Goal: Task Accomplishment & Management: Use online tool/utility

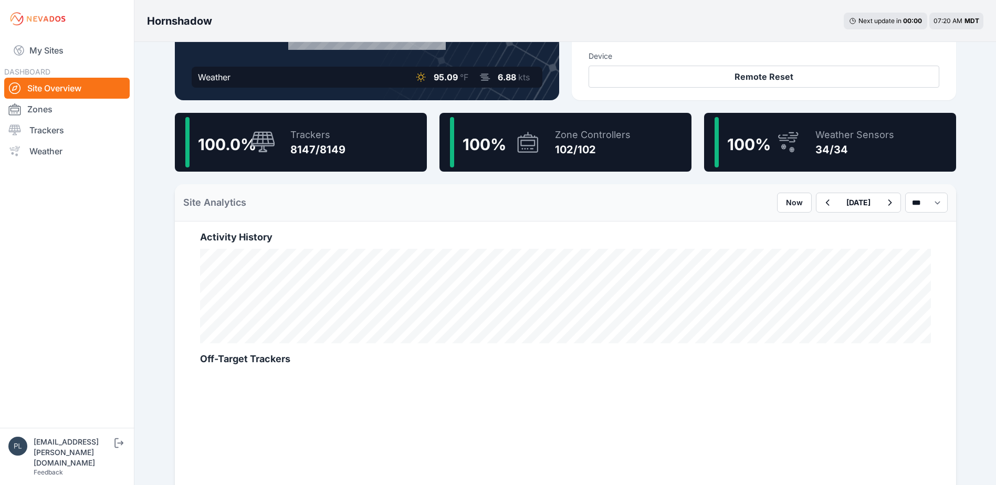
scroll to position [53, 0]
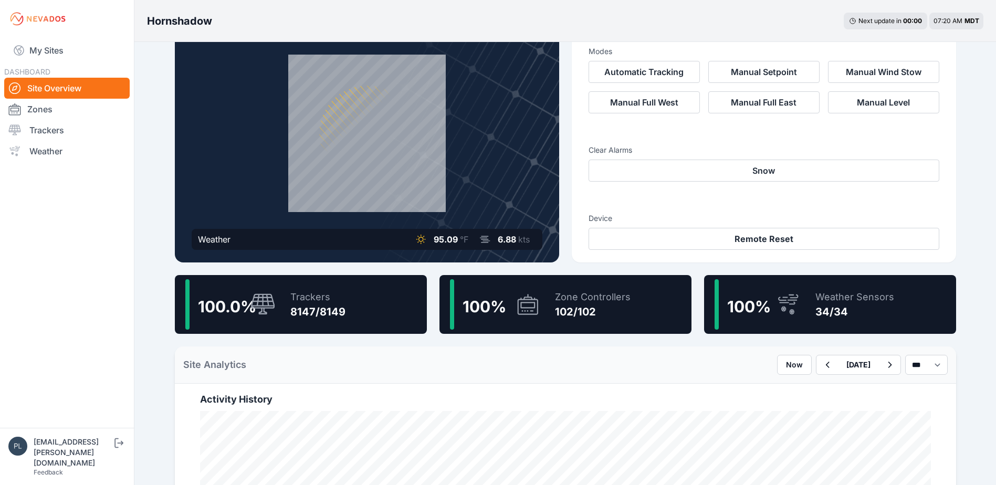
click at [103, 84] on link "Site Overview" at bounding box center [66, 88] width 125 height 21
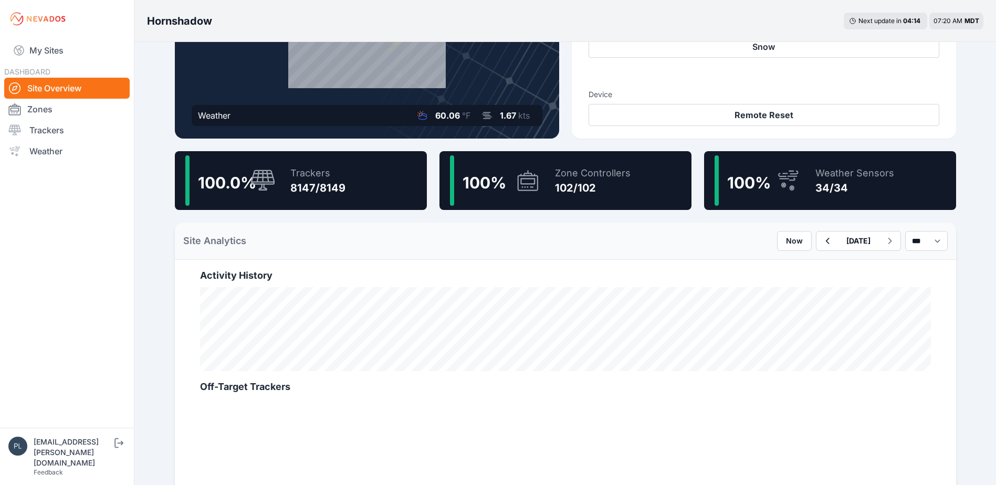
scroll to position [210, 0]
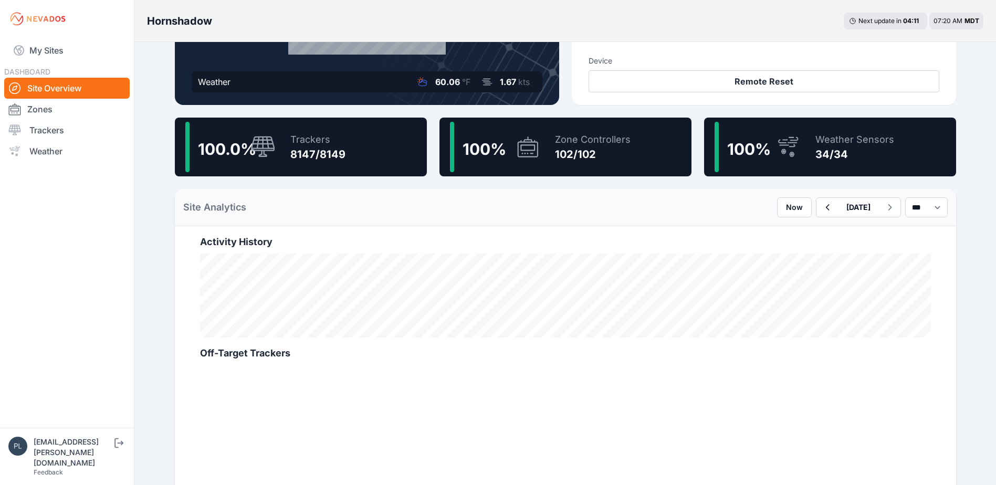
click at [326, 143] on div "Trackers" at bounding box center [317, 139] width 55 height 15
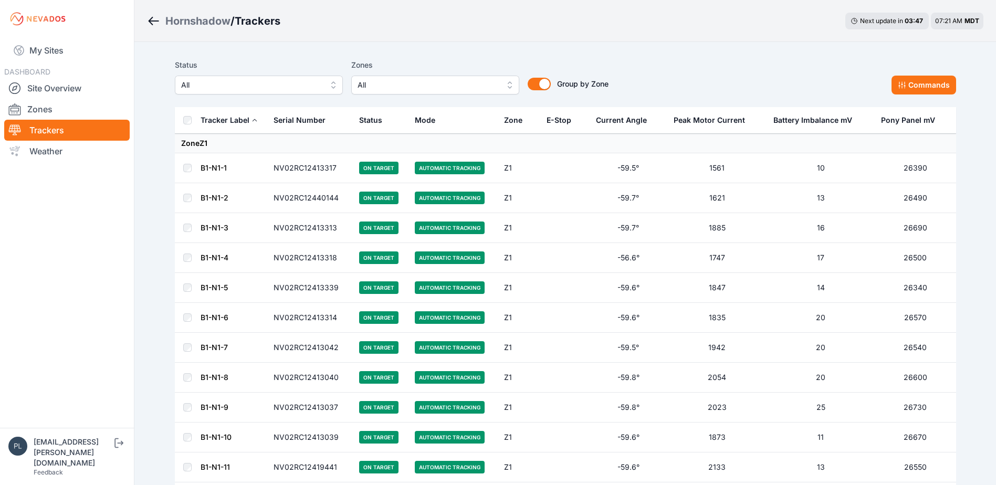
drag, startPoint x: 118, startPoint y: 181, endPoint x: 131, endPoint y: 169, distance: 17.8
click at [118, 181] on nav "My Sites DASHBOARD Site Overview Zones Trackers Weather" at bounding box center [67, 229] width 134 height 382
click at [252, 71] on div "Status All" at bounding box center [259, 77] width 168 height 36
click at [249, 89] on span "All" at bounding box center [251, 85] width 141 height 13
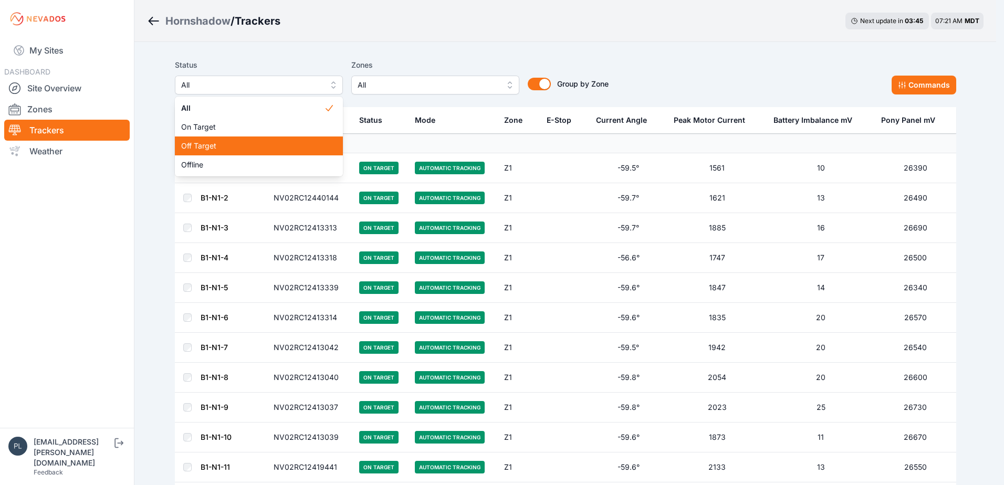
click at [226, 144] on span "Off Target" at bounding box center [252, 146] width 143 height 11
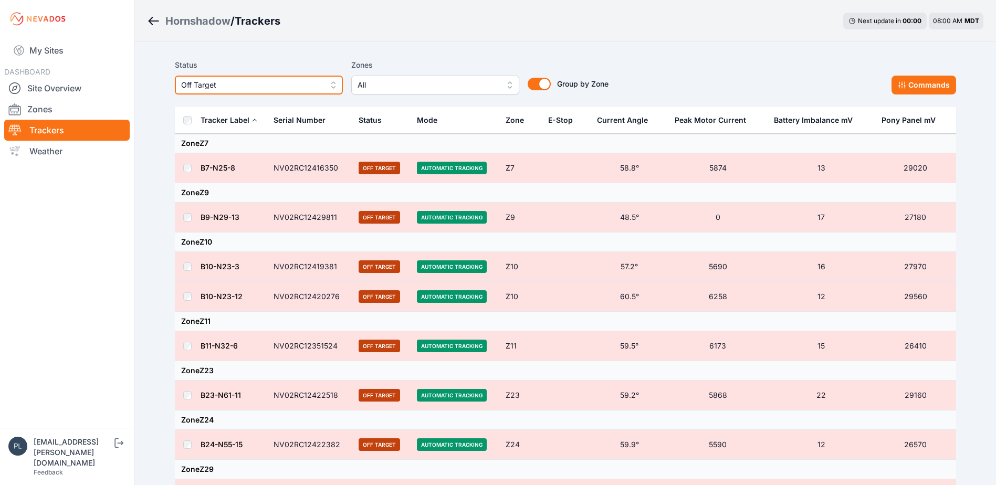
scroll to position [60, 0]
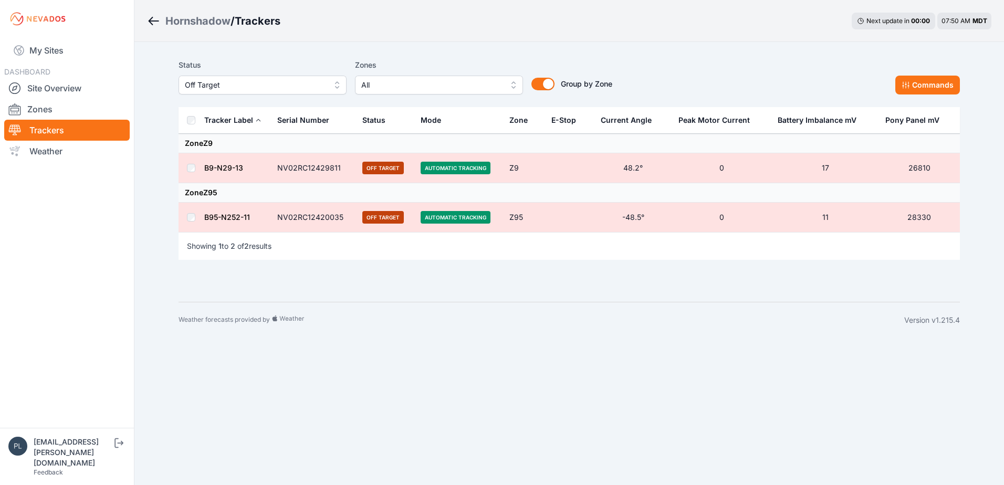
click at [145, 208] on div "Hornshadow / Trackers Next update in 00 : 00 07:50 AM MDT Status Off Target Zon…" at bounding box center [502, 169] width 1004 height 338
click at [69, 87] on link "Site Overview" at bounding box center [66, 88] width 125 height 21
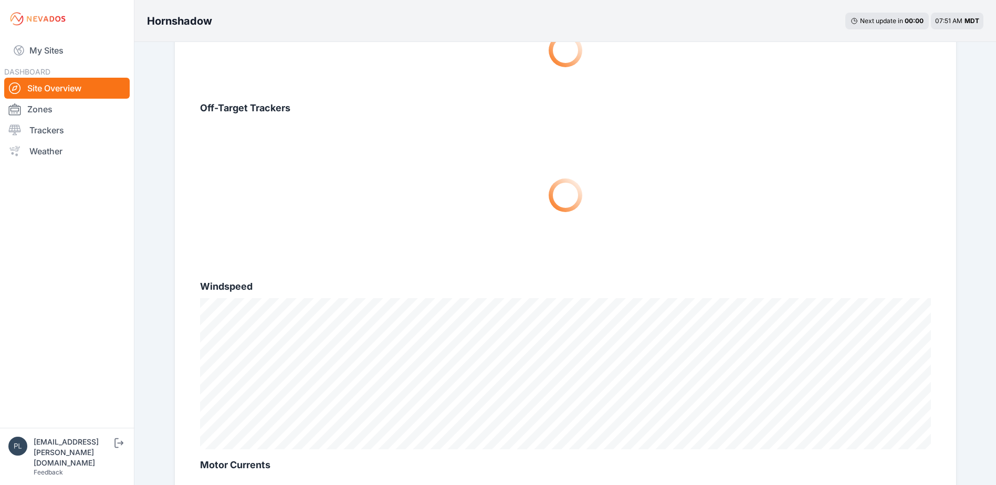
scroll to position [525, 0]
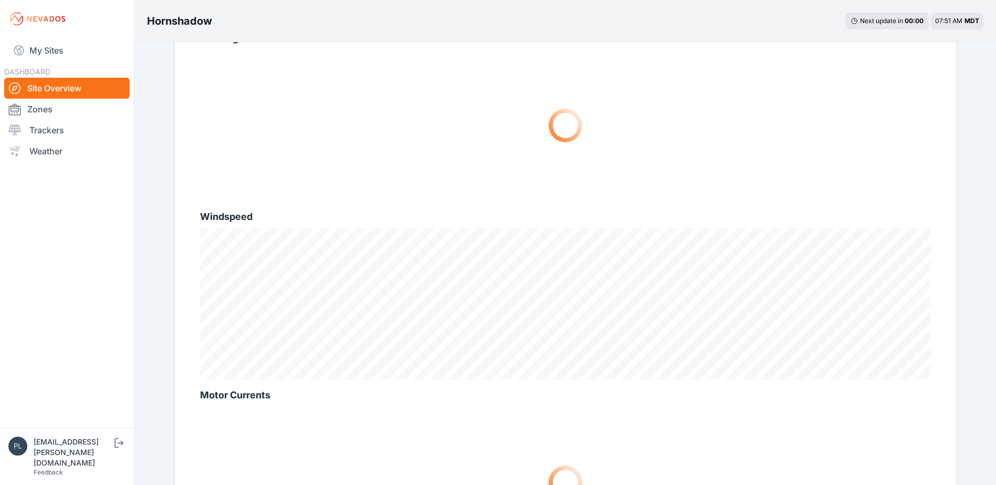
click at [34, 257] on nav "My Sites DASHBOARD Site Overview Zones Trackers Weather" at bounding box center [67, 229] width 134 height 382
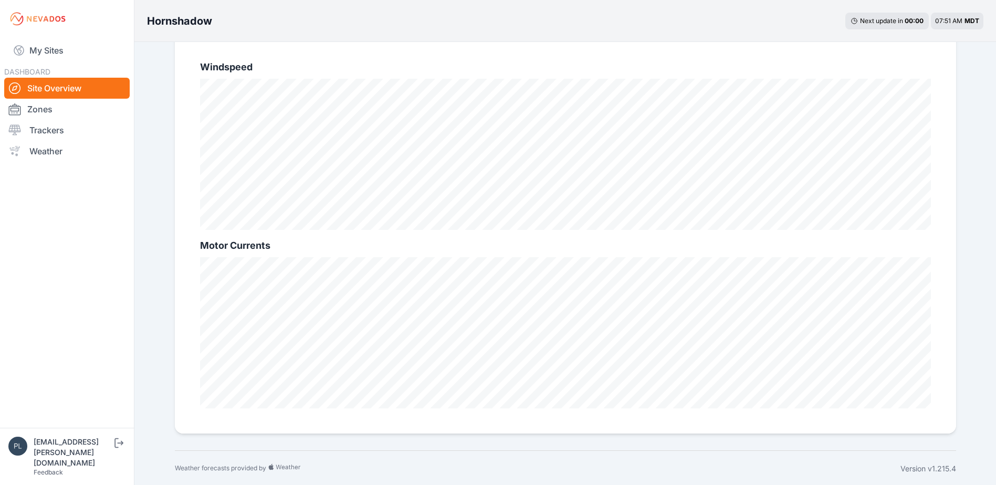
scroll to position [676, 0]
click at [54, 249] on nav "My Sites DASHBOARD Site Overview Zones Trackers Weather" at bounding box center [67, 229] width 134 height 382
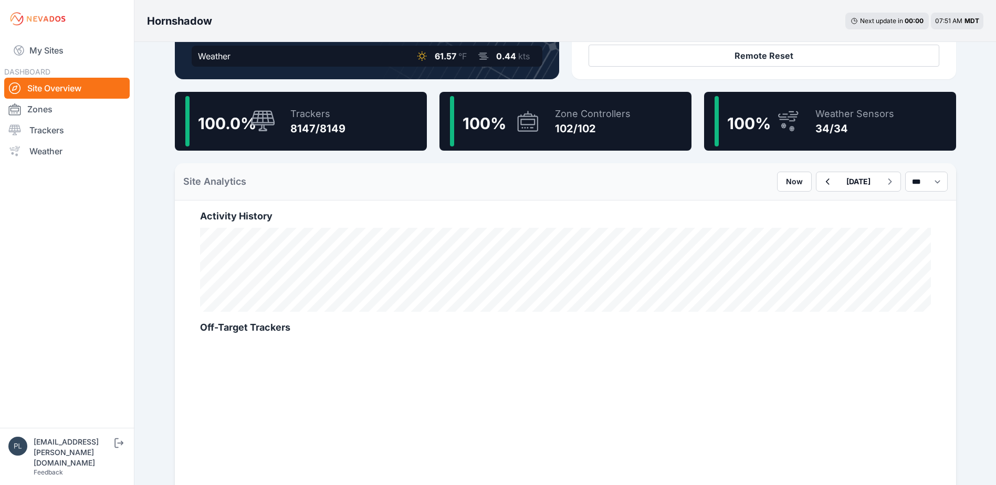
scroll to position [204, 0]
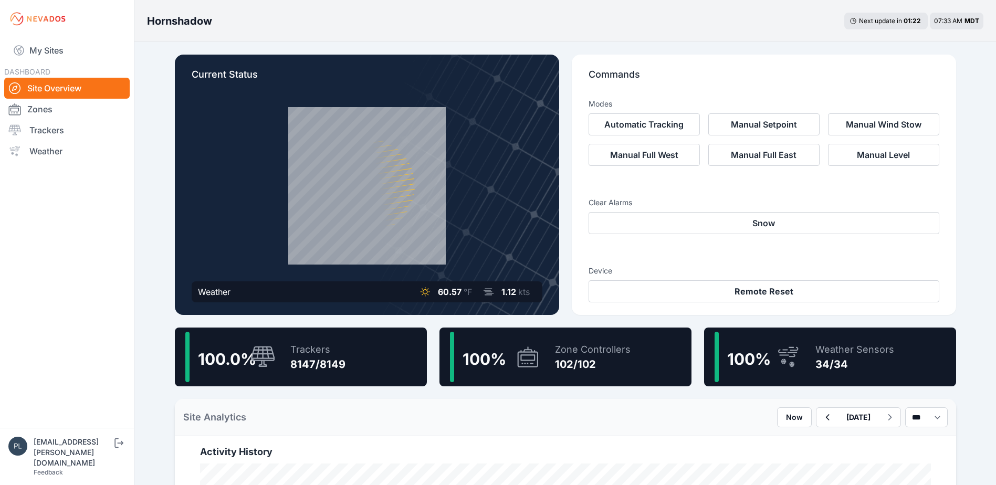
click at [59, 302] on nav "My Sites DASHBOARD Site Overview Zones Trackers Weather" at bounding box center [67, 229] width 134 height 382
click at [288, 368] on div "Trackers 8147/8149" at bounding box center [313, 357] width 66 height 50
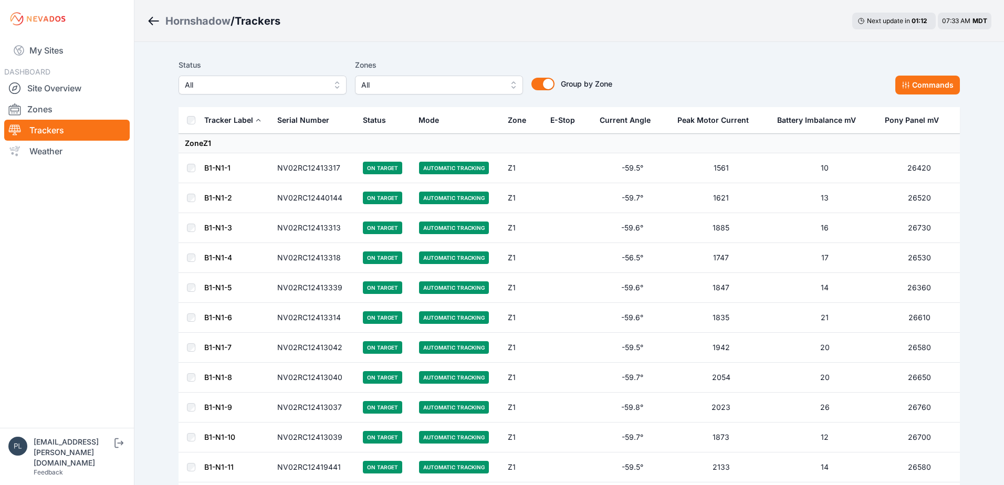
click at [307, 92] on button "All" at bounding box center [263, 85] width 168 height 19
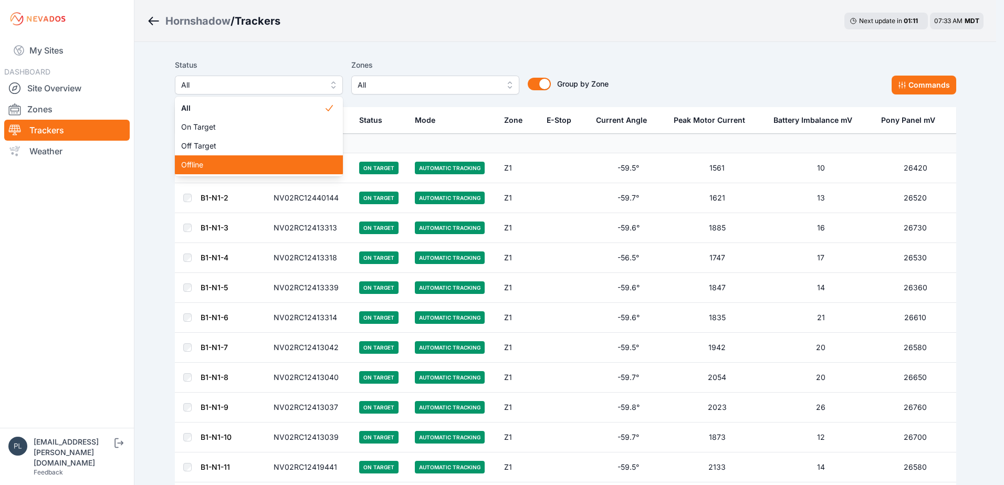
click at [291, 162] on span "Offline" at bounding box center [252, 165] width 143 height 11
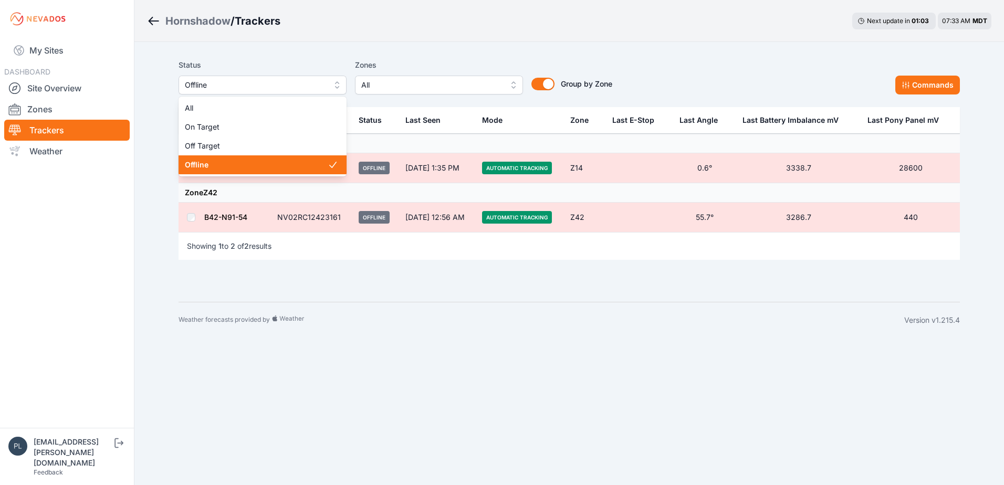
click at [302, 91] on button "Offline" at bounding box center [263, 85] width 168 height 19
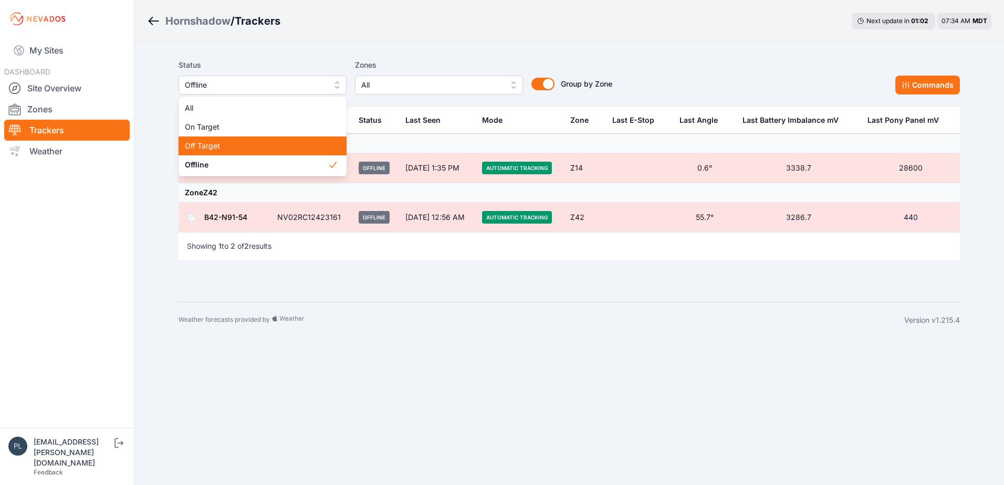
click at [278, 145] on span "Off Target" at bounding box center [256, 146] width 143 height 11
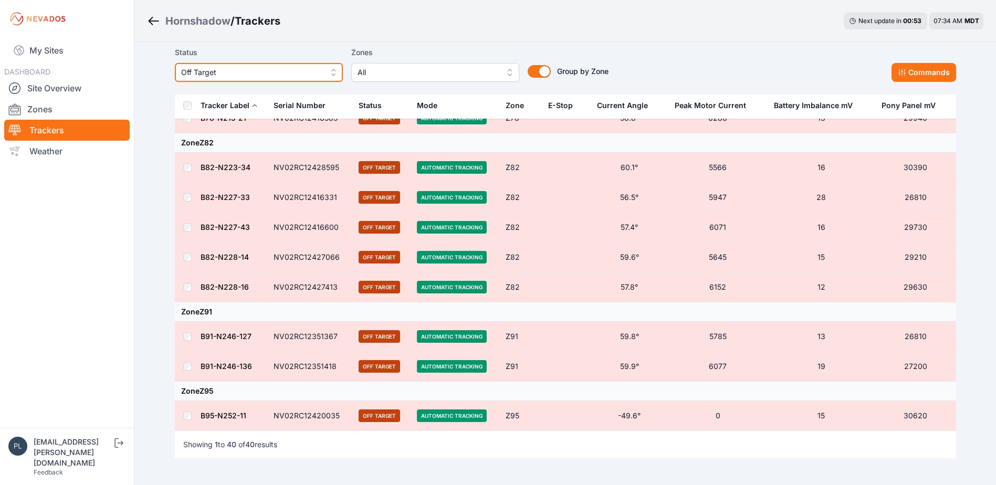
scroll to position [1418, 0]
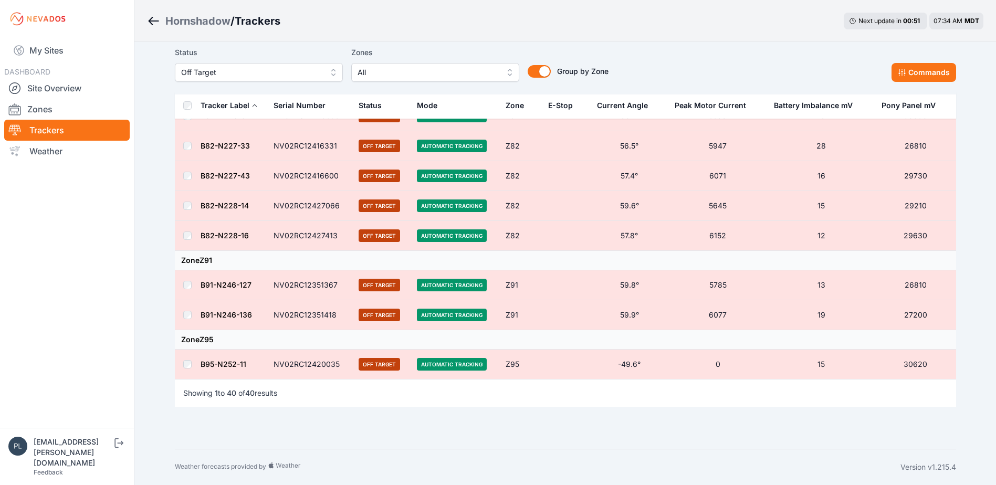
click at [36, 355] on nav "My Sites DASHBOARD Site Overview Zones Trackers Weather" at bounding box center [67, 229] width 134 height 382
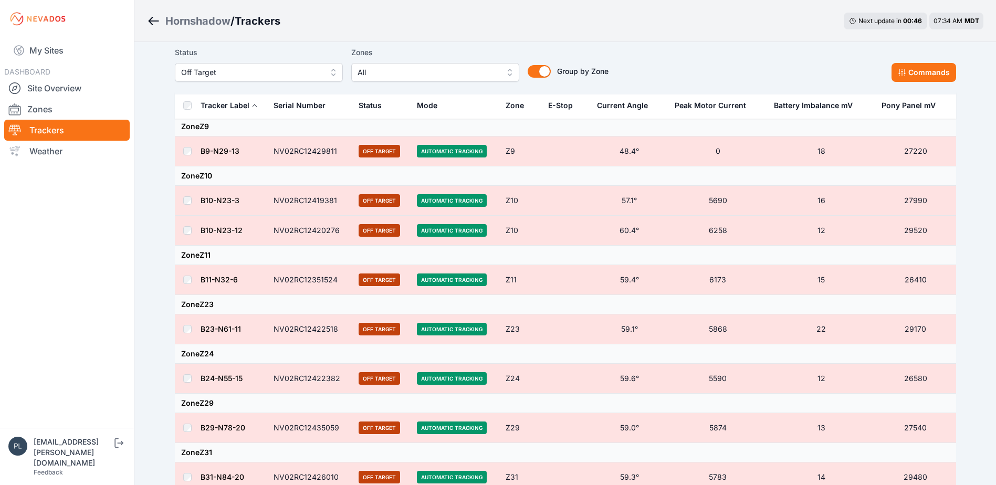
scroll to position [0, 0]
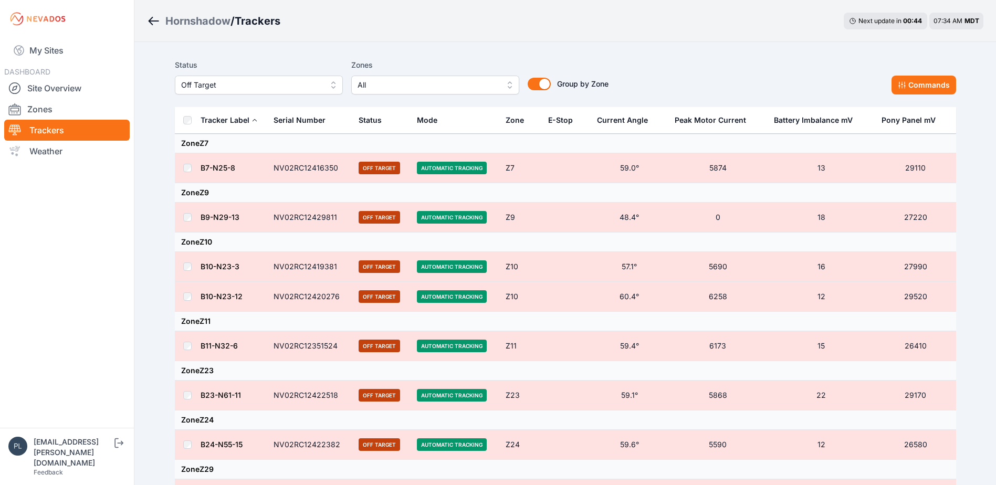
click at [125, 288] on nav "My Sites DASHBOARD Site Overview Zones Trackers Weather" at bounding box center [67, 229] width 134 height 382
click at [113, 275] on nav "My Sites DASHBOARD Site Overview Zones Trackers Weather" at bounding box center [67, 229] width 134 height 382
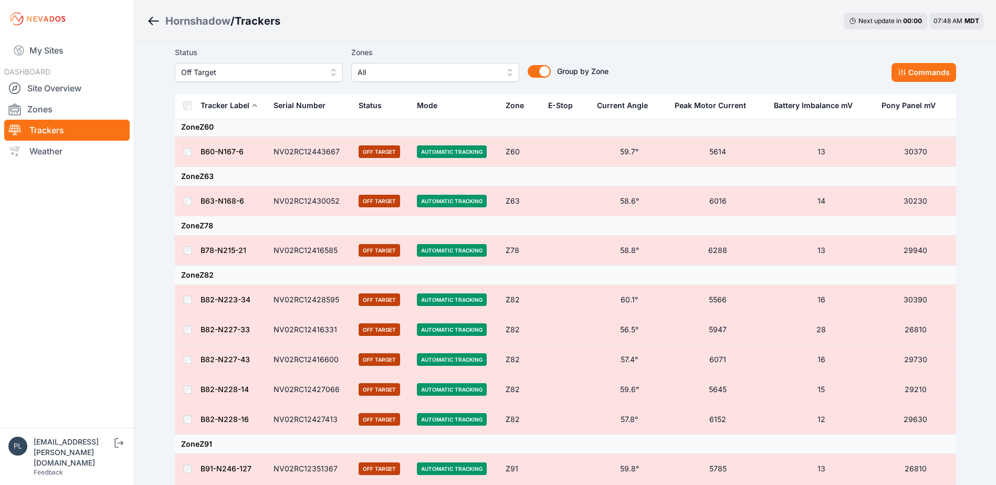
scroll to position [1418, 0]
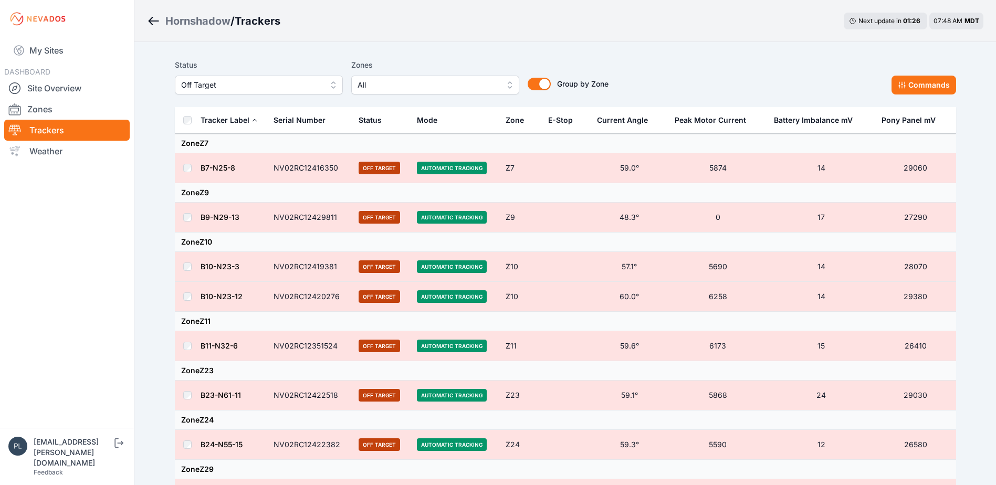
scroll to position [1418, 0]
click at [921, 79] on button "Commands" at bounding box center [924, 85] width 65 height 19
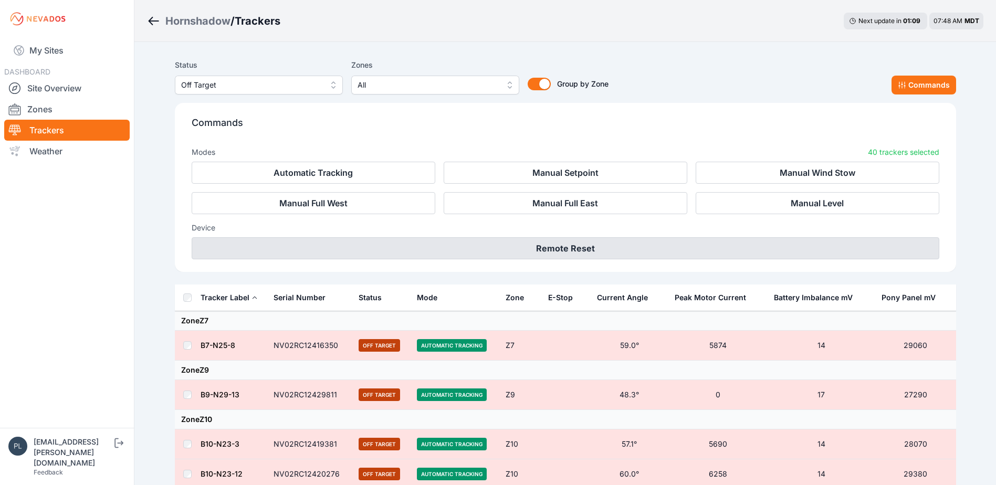
click at [538, 254] on button "Remote Reset" at bounding box center [566, 248] width 748 height 22
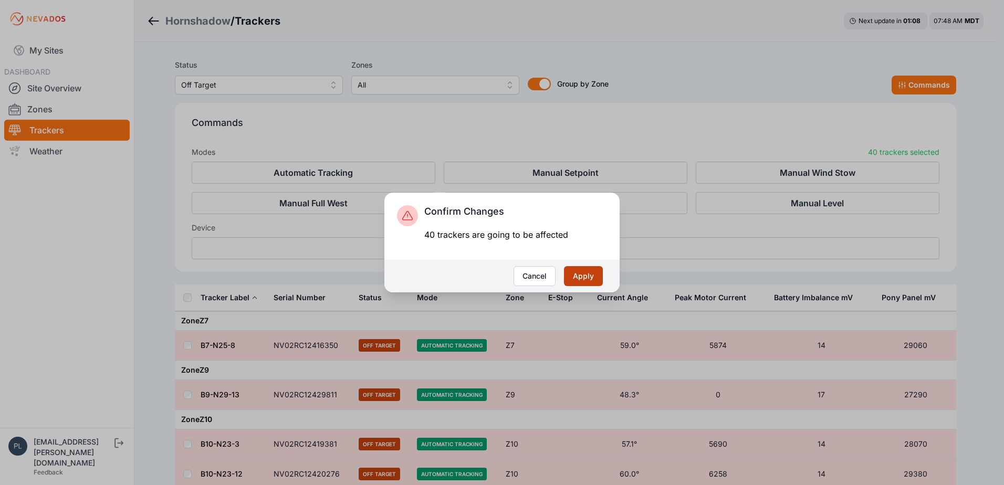
click at [573, 274] on button "Apply" at bounding box center [583, 276] width 39 height 20
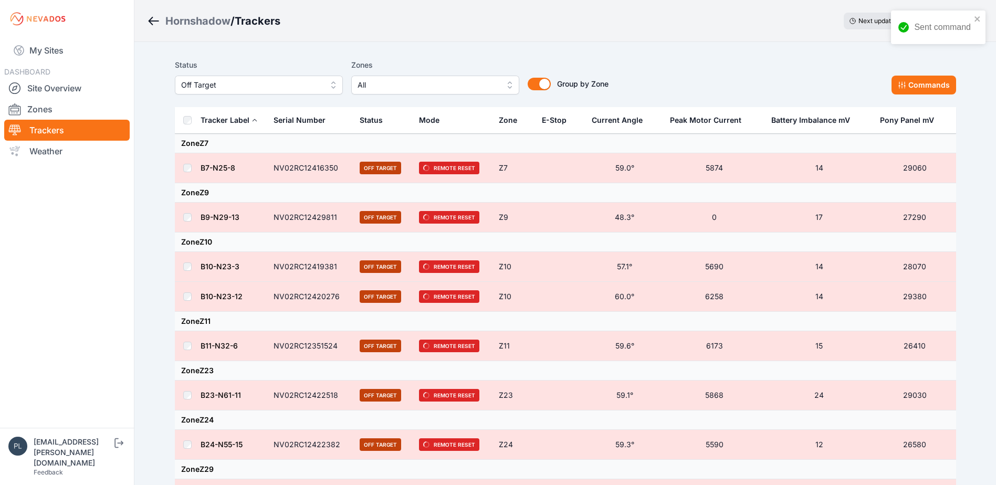
click at [175, 214] on div at bounding box center [175, 217] width 1 height 29
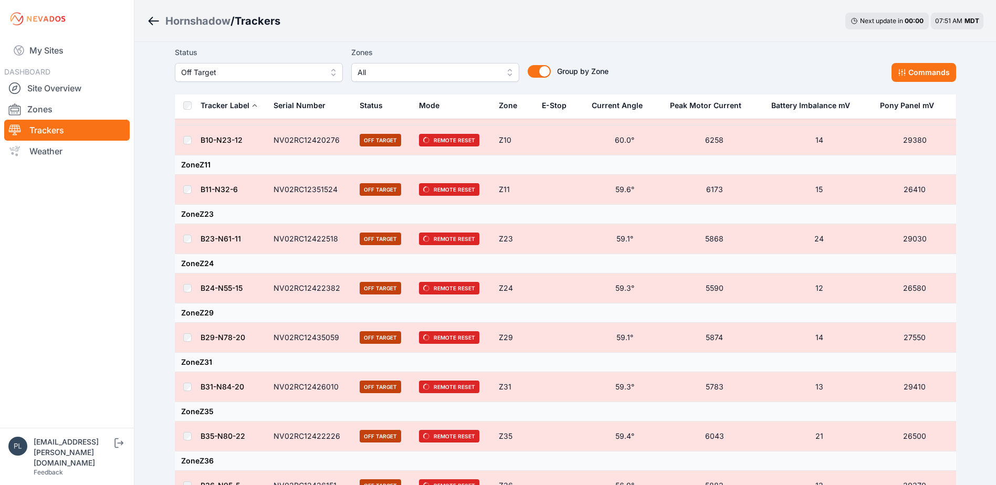
scroll to position [158, 0]
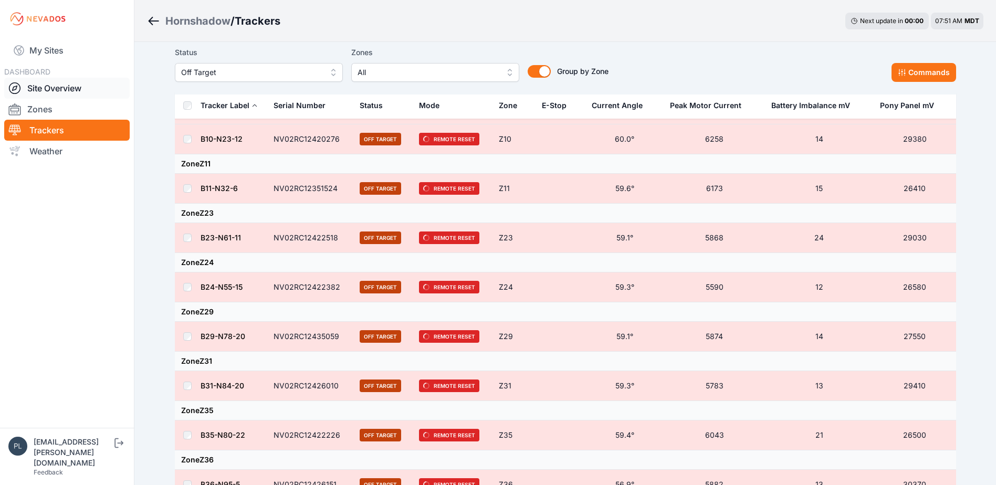
drag, startPoint x: 51, startPoint y: 92, endPoint x: 68, endPoint y: 92, distance: 16.8
click at [51, 92] on link "Site Overview" at bounding box center [66, 88] width 125 height 21
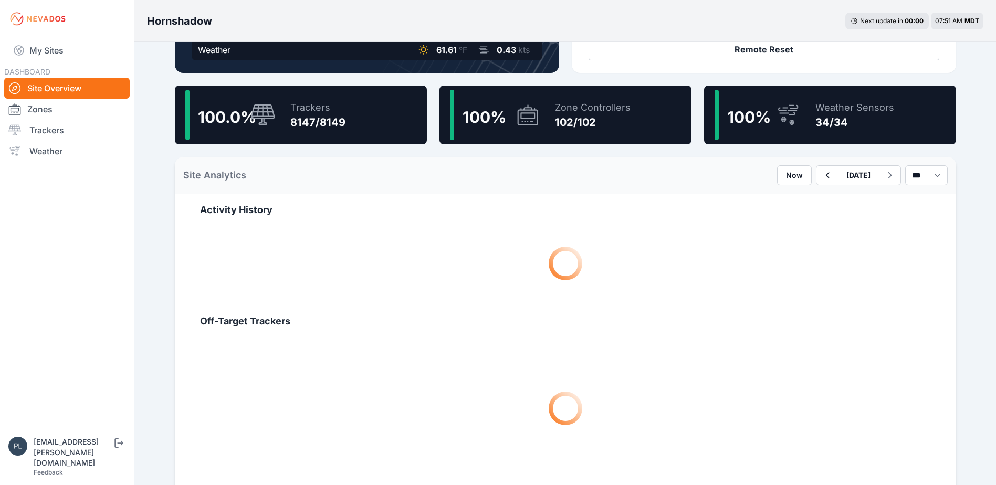
scroll to position [263, 0]
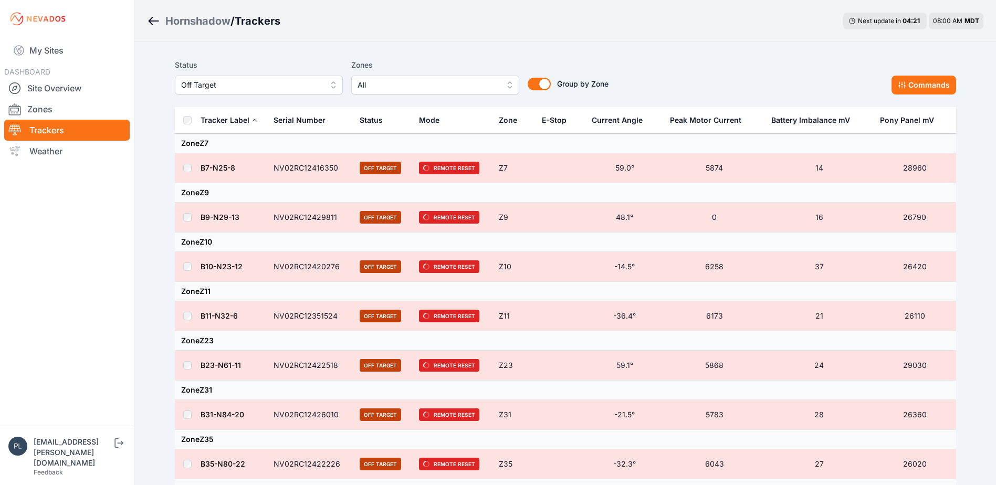
scroll to position [205, 0]
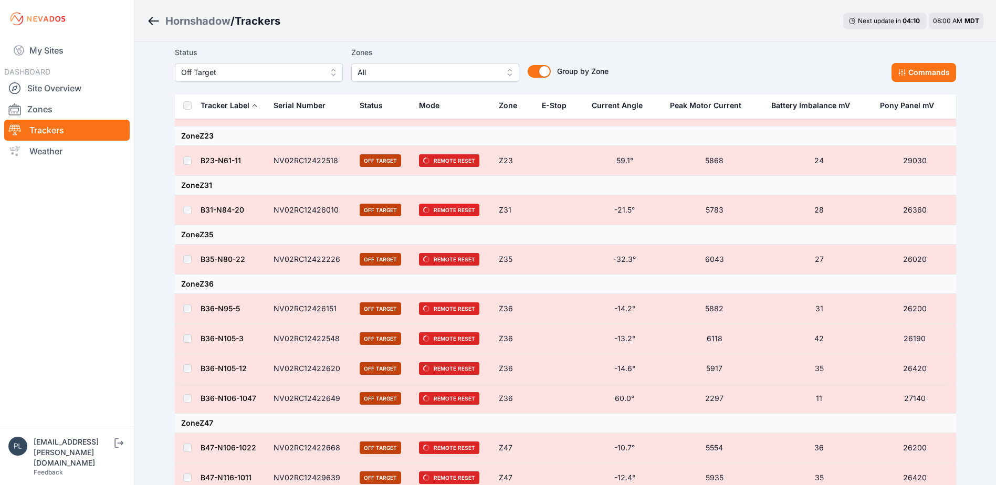
click at [80, 294] on nav "My Sites DASHBOARD Site Overview Zones Trackers Weather" at bounding box center [67, 229] width 134 height 382
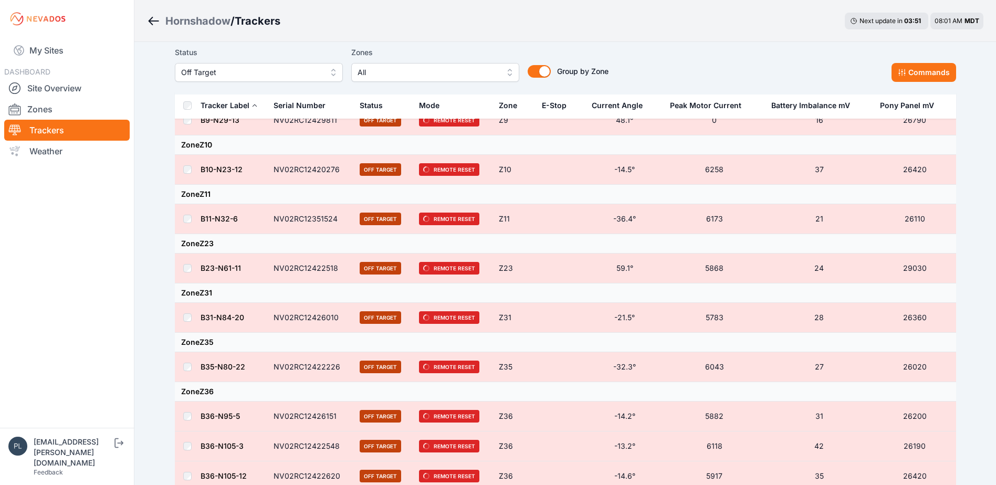
scroll to position [0, 0]
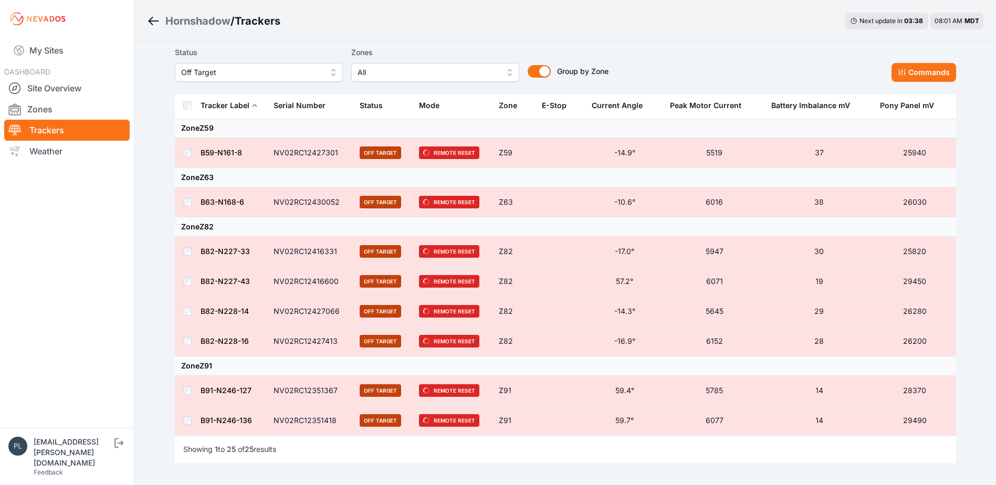
scroll to position [813, 0]
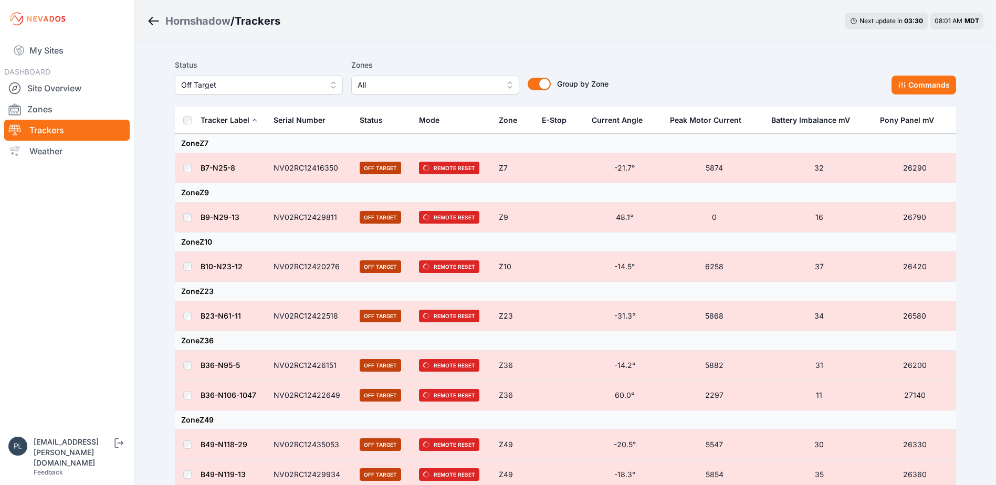
scroll to position [734, 0]
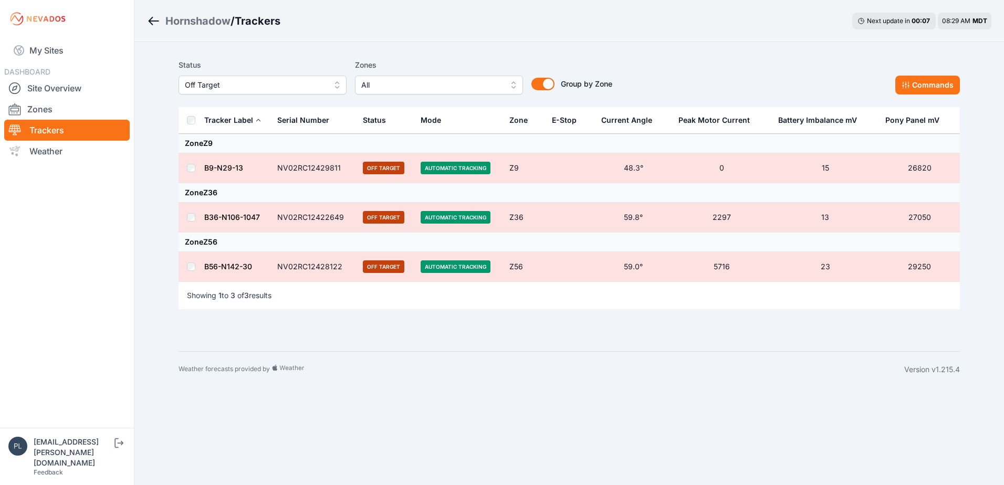
click at [146, 299] on div "Hornshadow / Trackers Next update in 00 : 07 08:29 AM MDT Status Off Target Zon…" at bounding box center [502, 193] width 1004 height 387
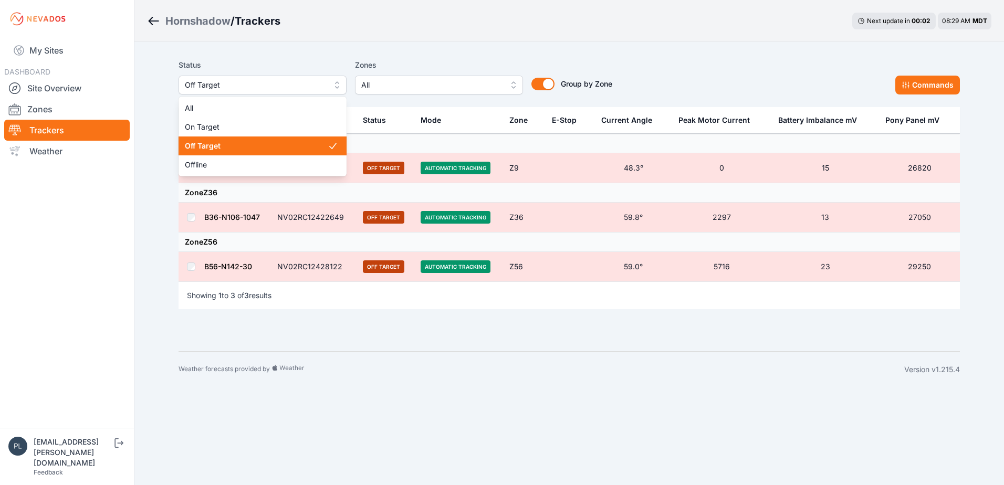
click at [235, 85] on span "Off Target" at bounding box center [255, 85] width 141 height 13
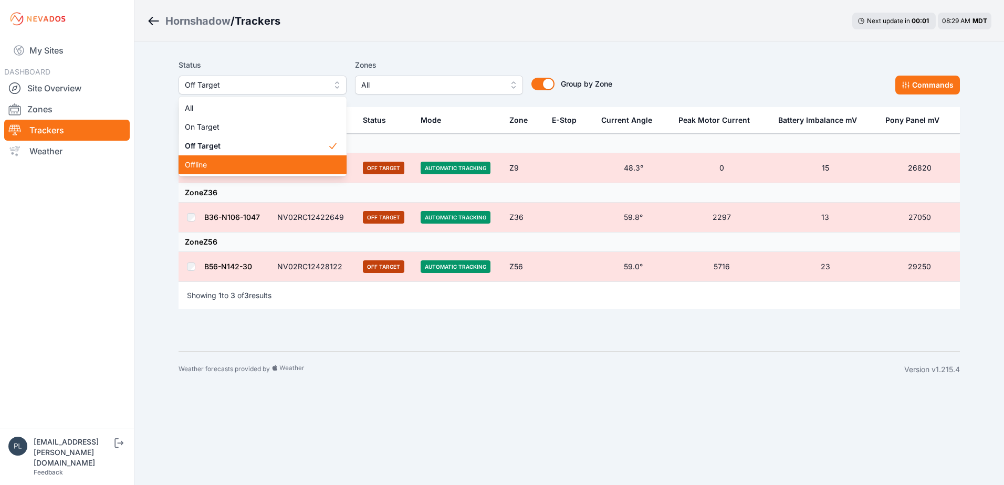
click at [233, 171] on div "Offline" at bounding box center [263, 164] width 168 height 19
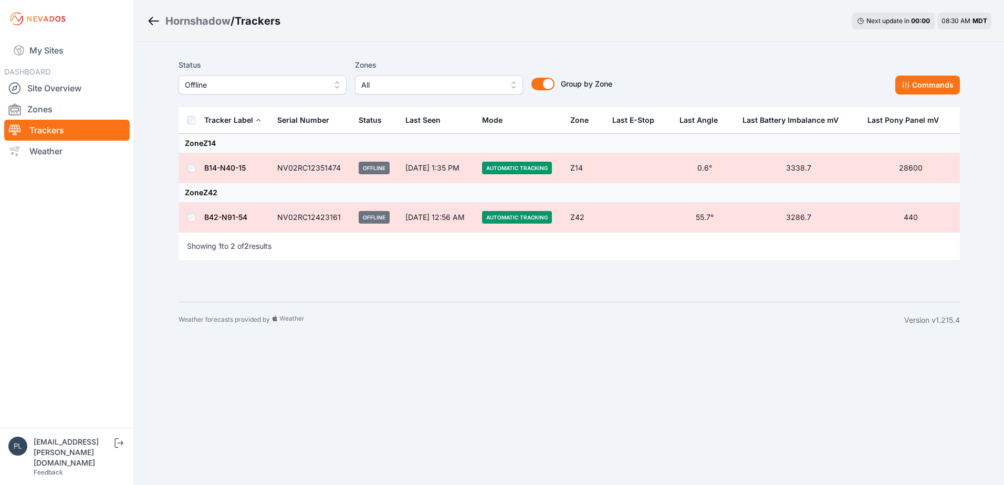
click at [118, 302] on nav "My Sites DASHBOARD Site Overview Zones Trackers Weather" at bounding box center [67, 229] width 134 height 382
